Goal: Find specific page/section: Find specific page/section

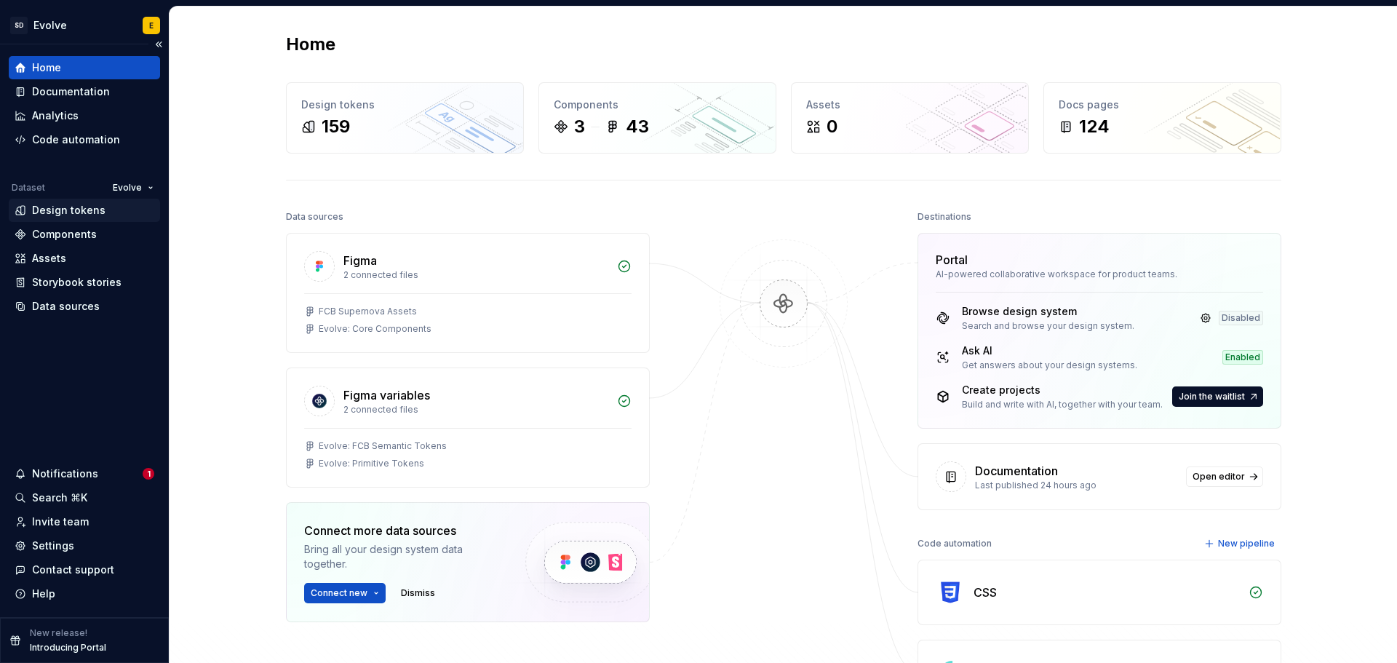
click at [52, 210] on div "Design tokens" at bounding box center [68, 210] width 73 height 15
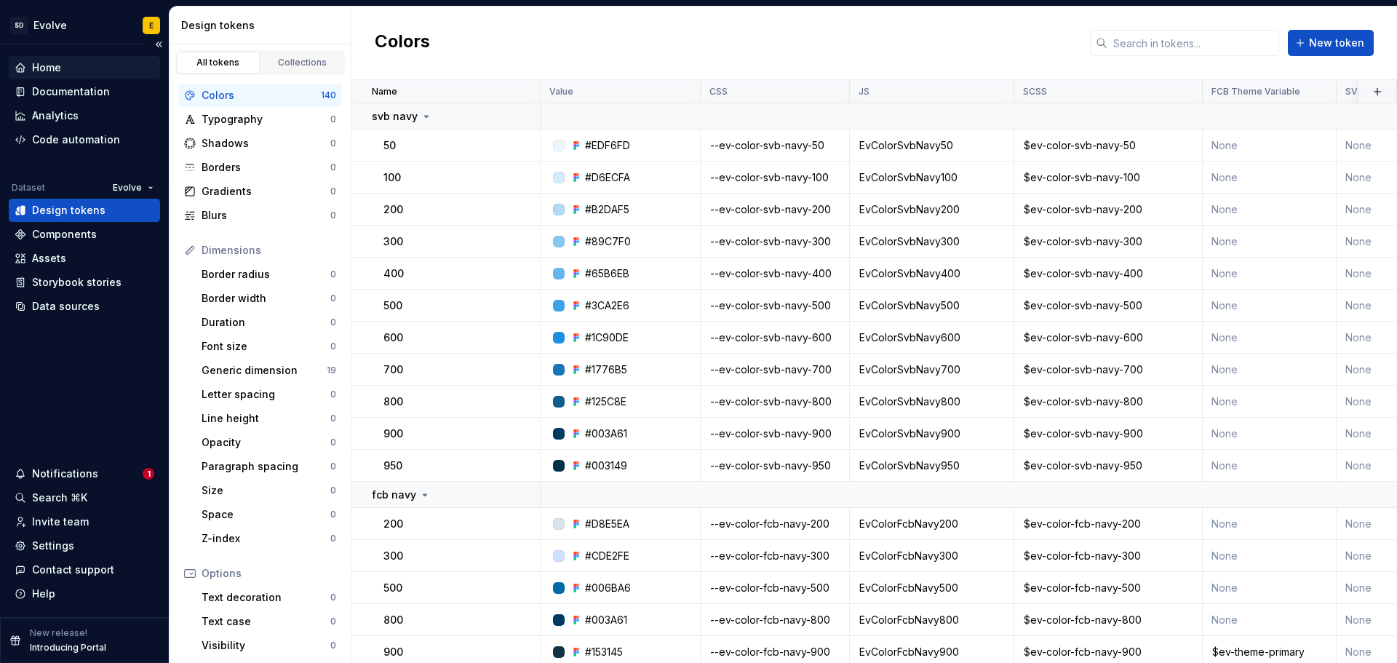
click at [43, 65] on div "Home" at bounding box center [46, 67] width 29 height 15
